Goal: Navigation & Orientation: Find specific page/section

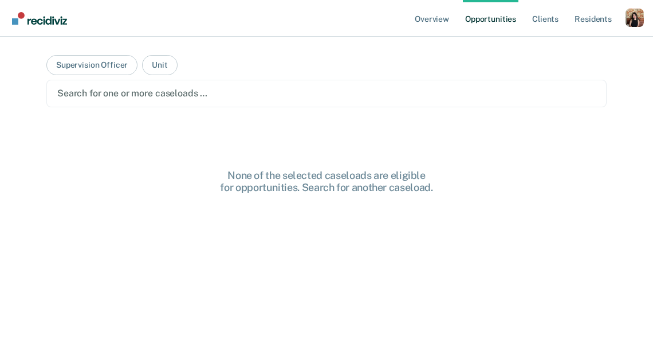
click at [115, 99] on div at bounding box center [326, 93] width 539 height 13
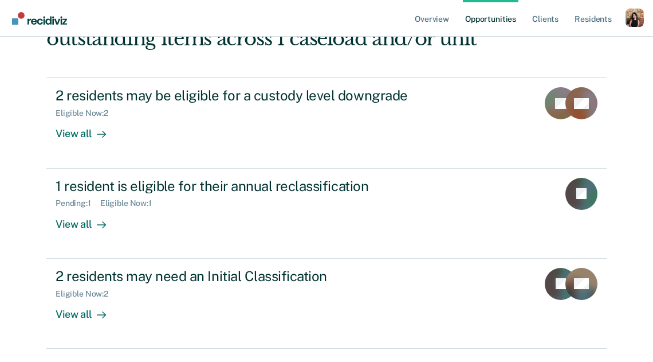
scroll to position [150, 0]
